Goal: Task Accomplishment & Management: Complete application form

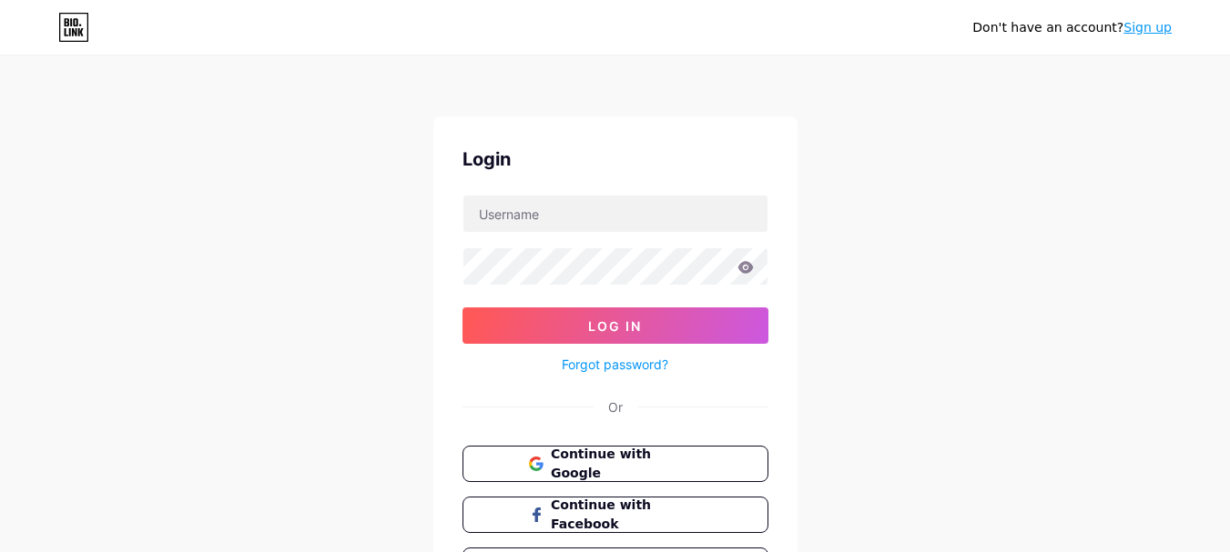
click at [608, 468] on span "Continue with Google" at bounding box center [626, 464] width 150 height 38
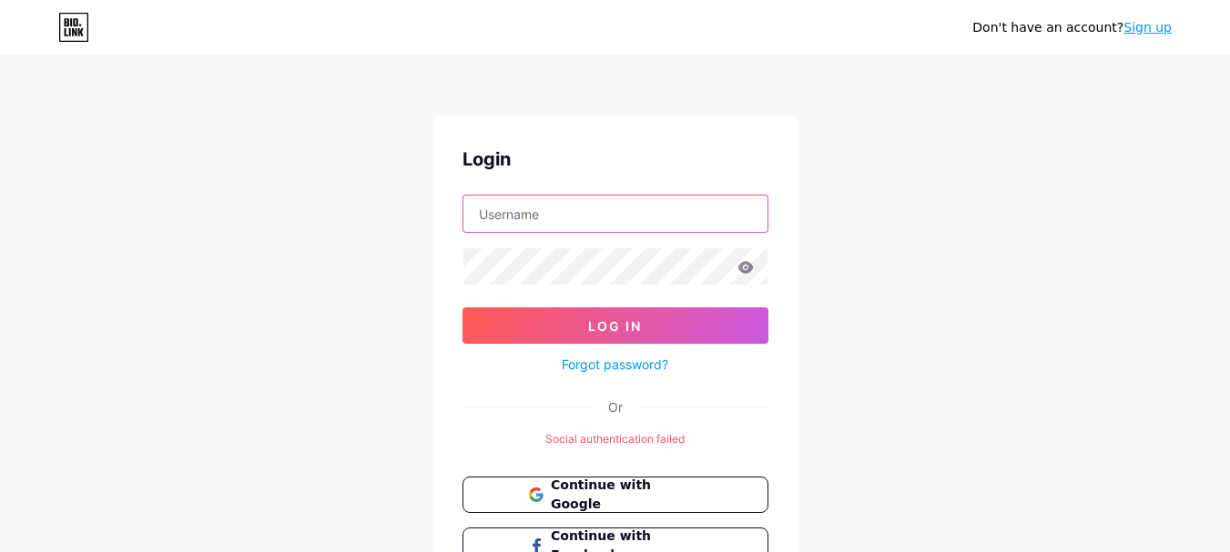
click at [563, 218] on input "text" at bounding box center [615, 214] width 304 height 36
click at [543, 214] on input "text" at bounding box center [615, 214] width 304 height 36
click at [562, 210] on input "[EMAIL_ADDRESS][DOMAIN_NAME]" at bounding box center [615, 214] width 304 height 36
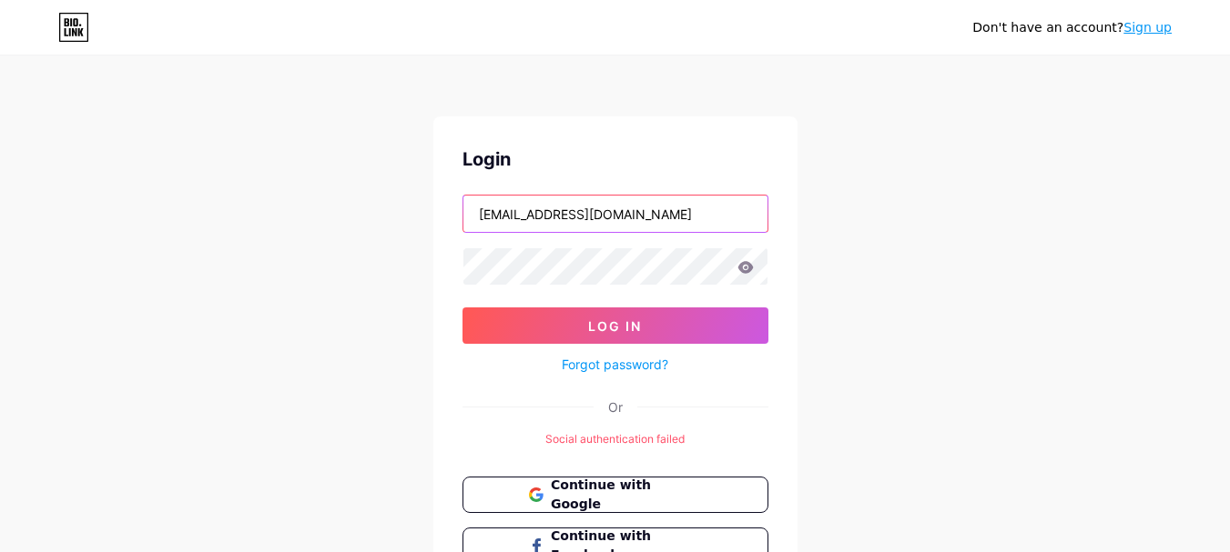
click at [562, 210] on input "[EMAIL_ADDRESS][DOMAIN_NAME]" at bounding box center [615, 214] width 304 height 36
paste input "text"
type input "dollfacebeautywellness"
click at [1142, 24] on link "Sign up" at bounding box center [1147, 27] width 48 height 15
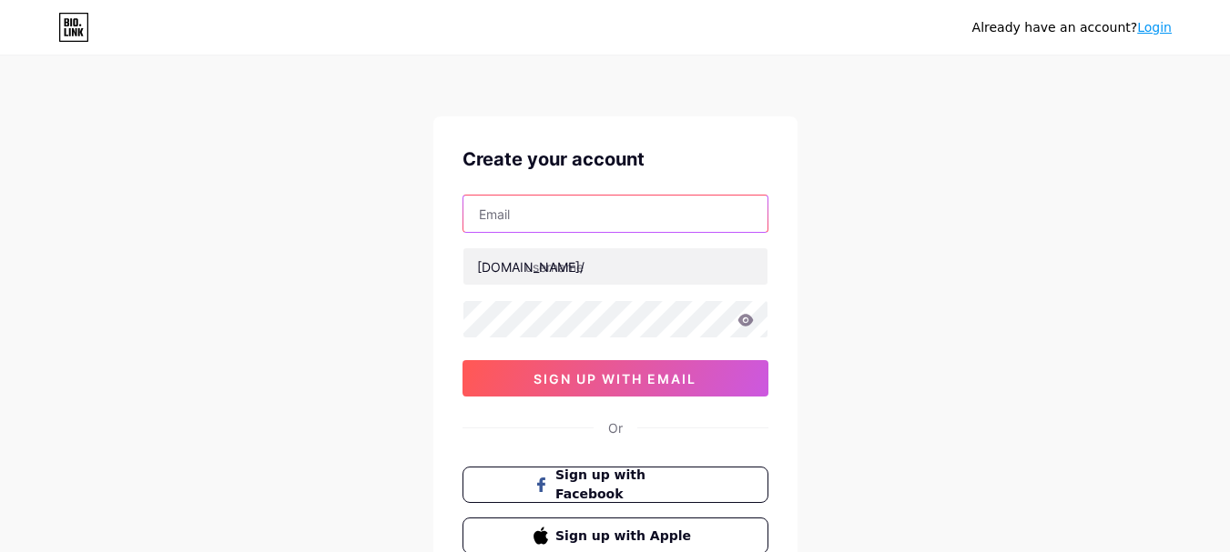
drag, startPoint x: 606, startPoint y: 209, endPoint x: 622, endPoint y: 223, distance: 20.6
click at [606, 210] on input "text" at bounding box center [615, 214] width 304 height 36
type input "[EMAIL_ADDRESS][DOMAIN_NAME]"
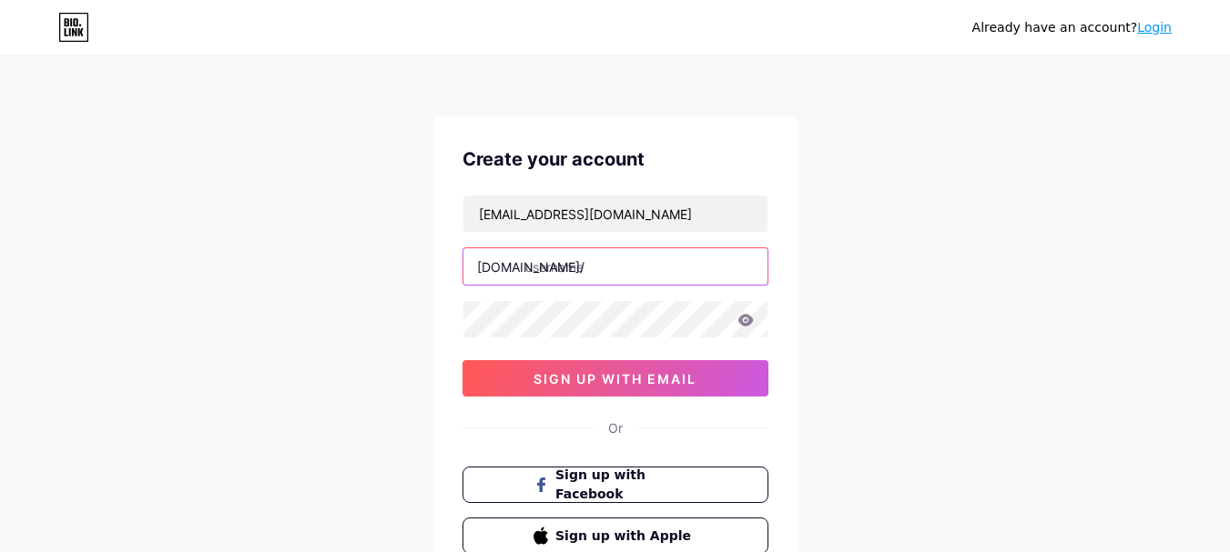
click at [615, 267] on input "text" at bounding box center [615, 266] width 304 height 36
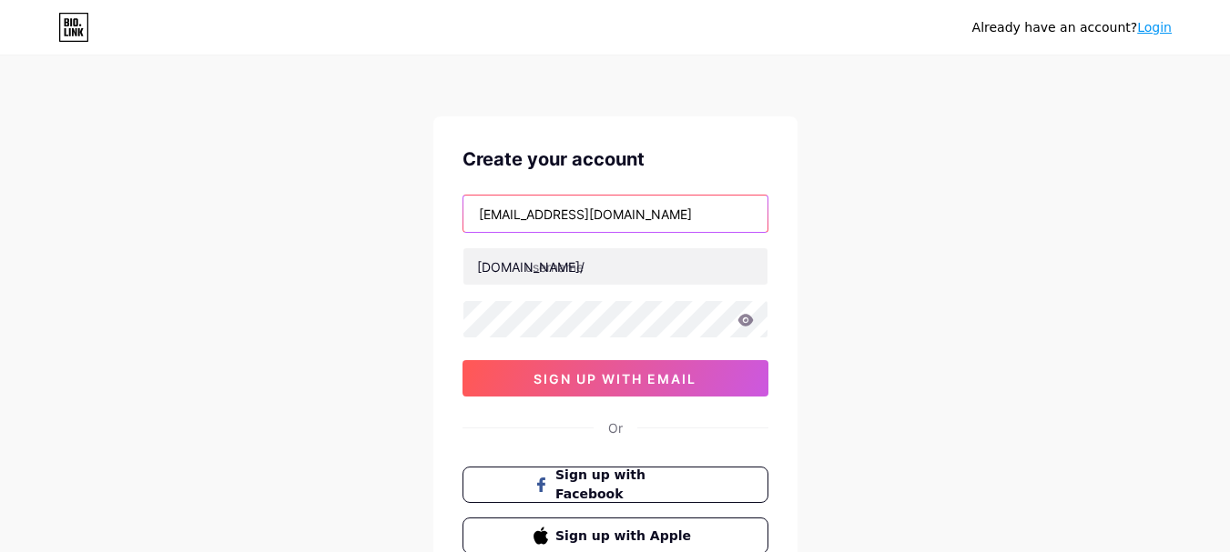
drag, startPoint x: 616, startPoint y: 213, endPoint x: 484, endPoint y: 223, distance: 132.3
click at [449, 217] on div "Create your account [EMAIL_ADDRESS][DOMAIN_NAME] [DOMAIN_NAME]/ sign up with em…" at bounding box center [615, 349] width 364 height 467
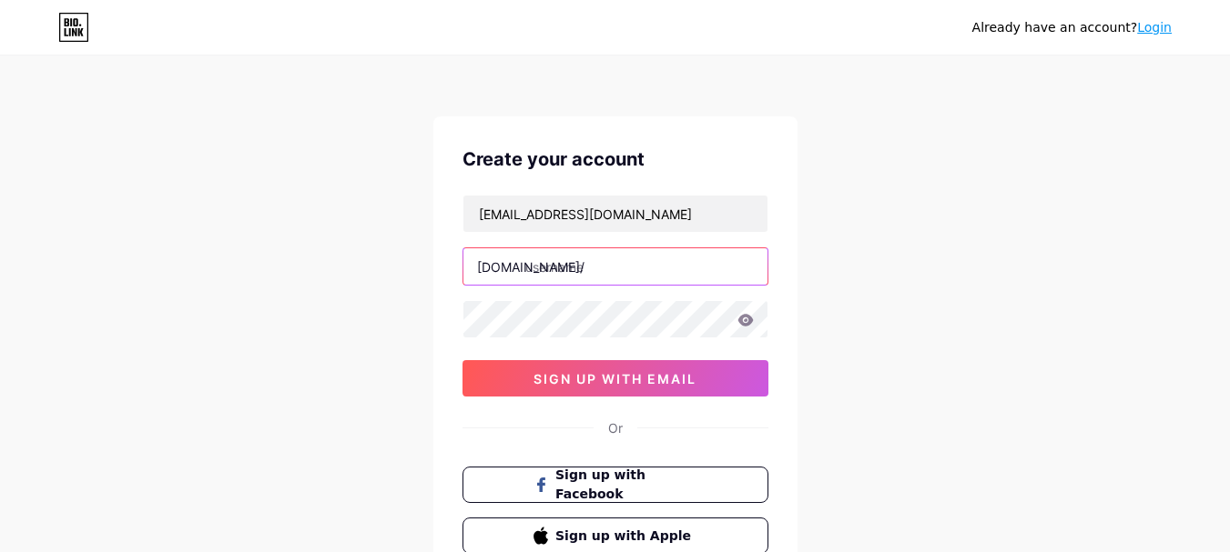
drag, startPoint x: 583, startPoint y: 268, endPoint x: 569, endPoint y: 292, distance: 27.8
click at [583, 271] on input "text" at bounding box center [615, 266] width 304 height 36
paste input "dollfacebeautywellness"
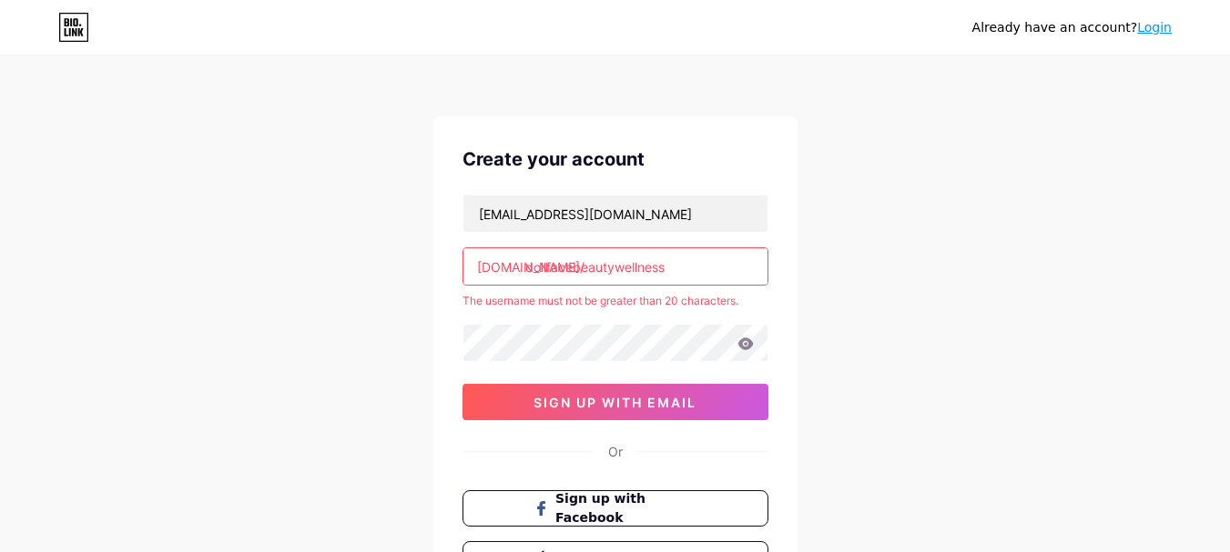
click at [671, 264] on input "dollfacebeautywellness" at bounding box center [615, 266] width 304 height 36
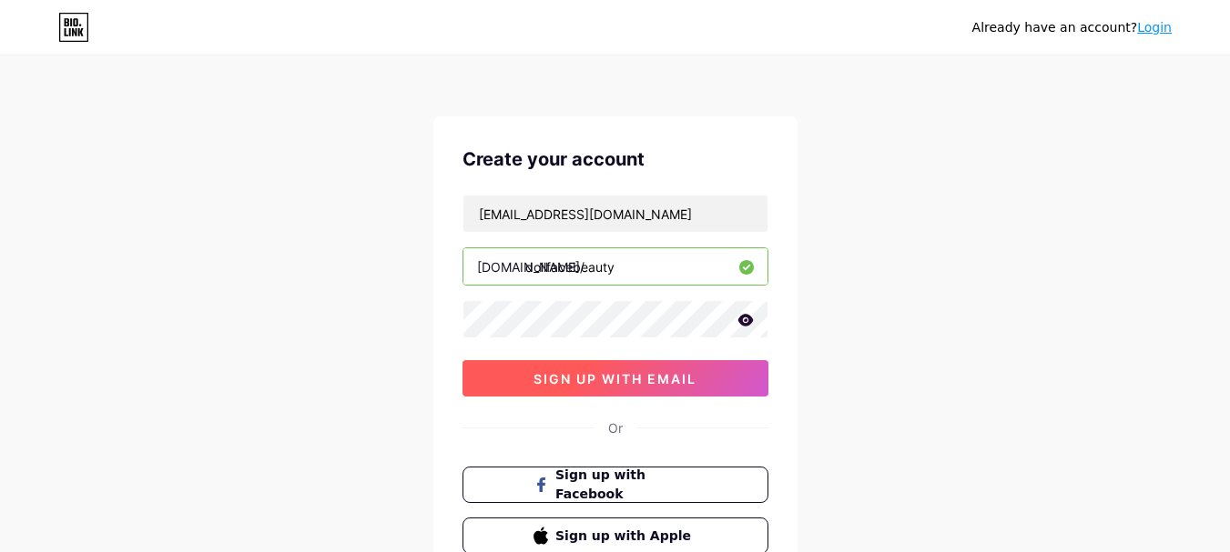
type input "dollfacebeauty"
click at [653, 376] on span "sign up with email" at bounding box center [614, 378] width 163 height 15
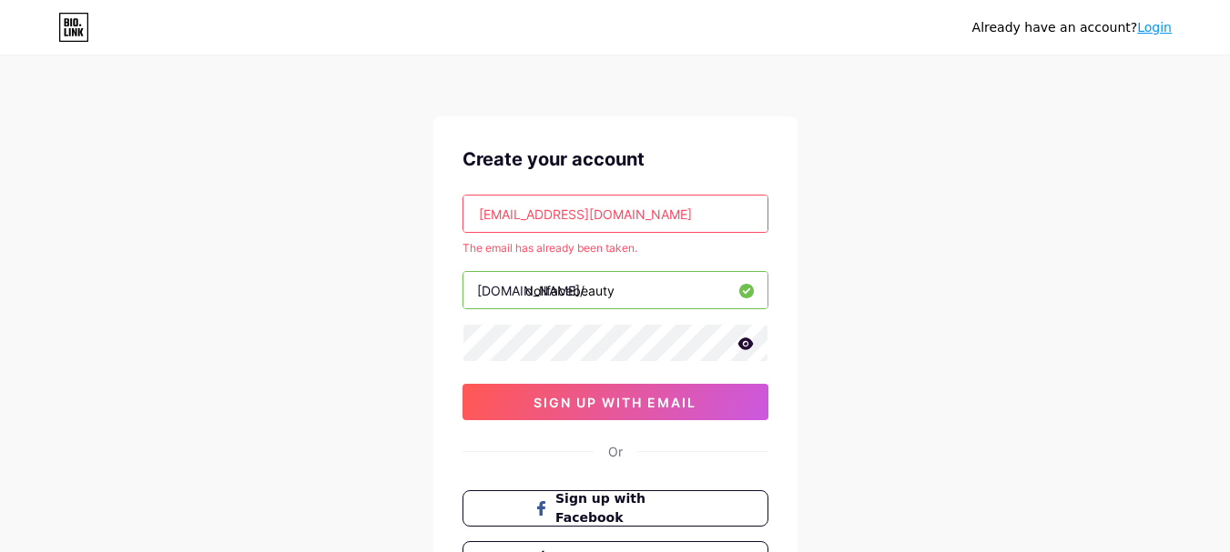
click at [1156, 34] on link "Login" at bounding box center [1154, 27] width 35 height 15
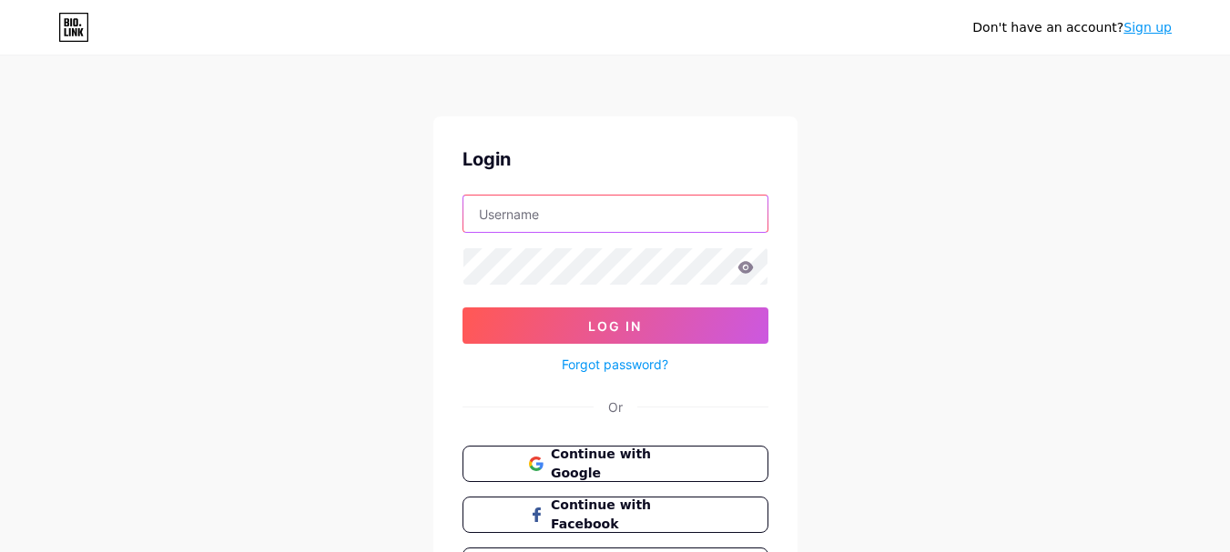
type input "[EMAIL_ADDRESS][DOMAIN_NAME]"
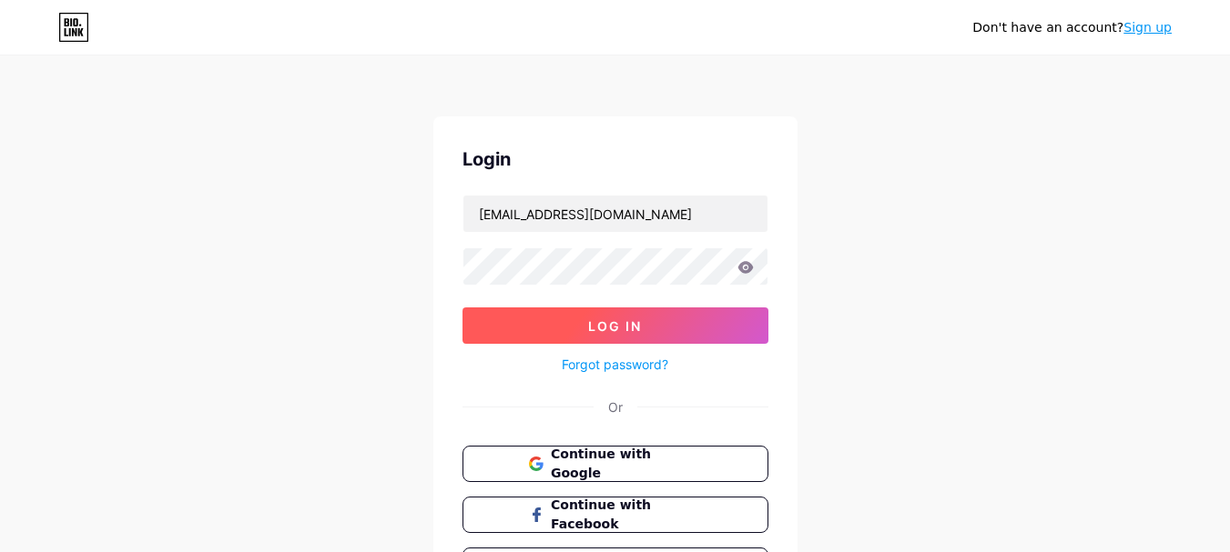
click at [674, 328] on button "Log In" at bounding box center [615, 326] width 306 height 36
